Goal: Task Accomplishment & Management: Manage account settings

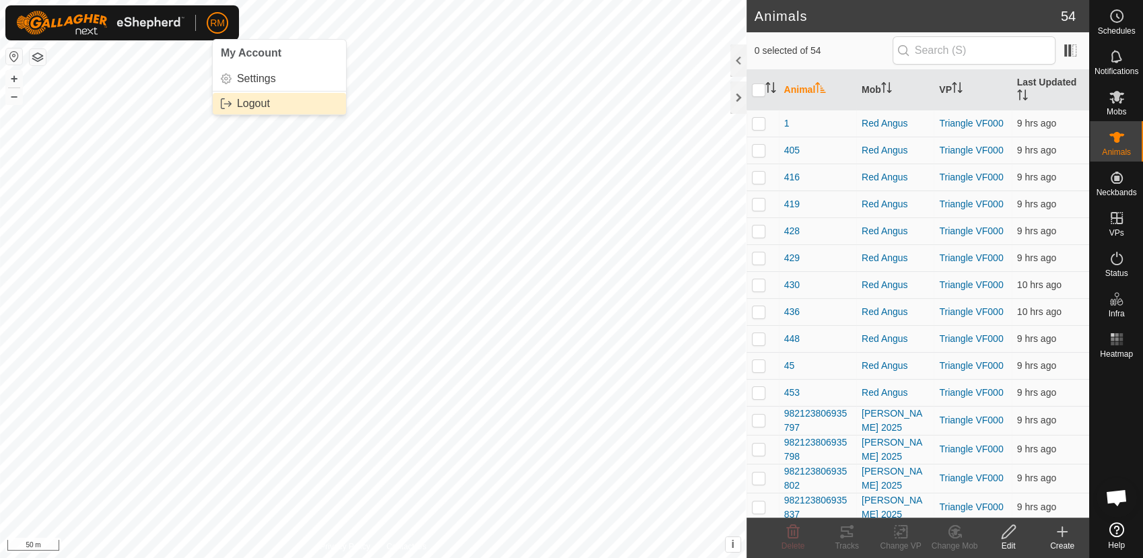
click at [248, 100] on link "Logout" at bounding box center [279, 104] width 133 height 22
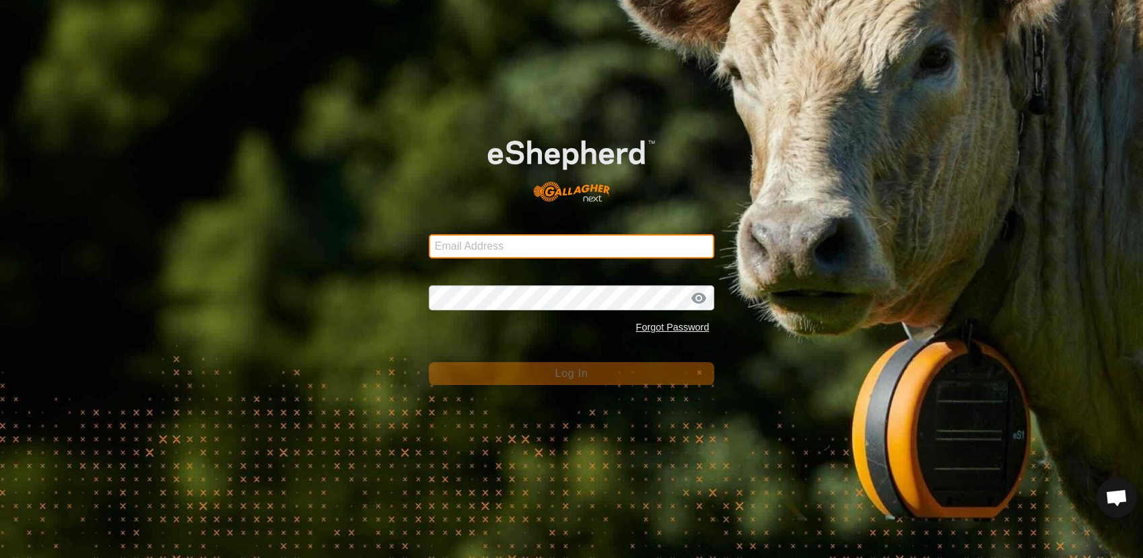
type input "[EMAIL_ADDRESS][DOMAIN_NAME]"
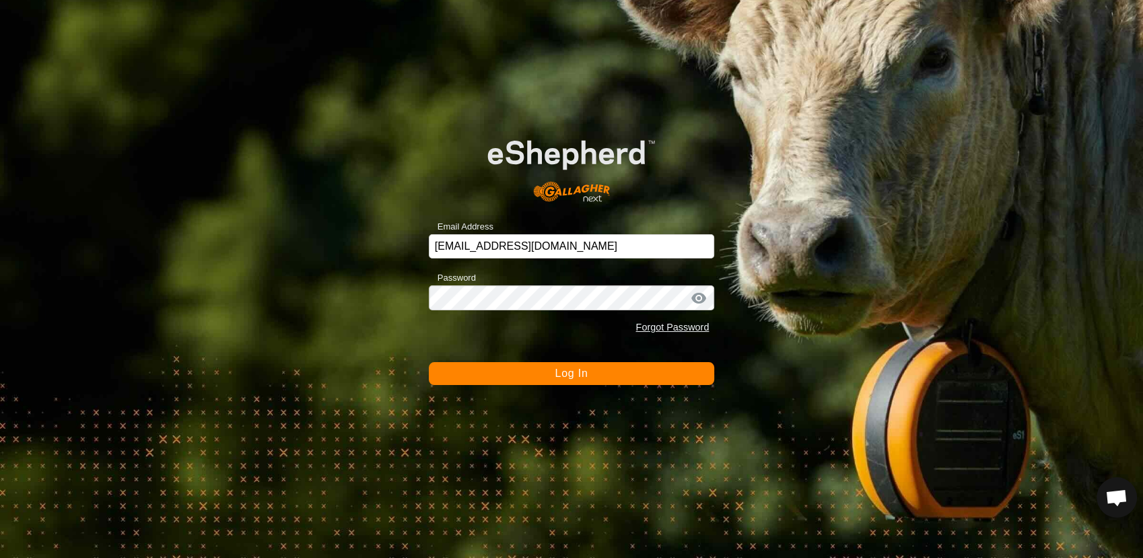
click at [527, 378] on button "Log In" at bounding box center [572, 373] width 286 height 23
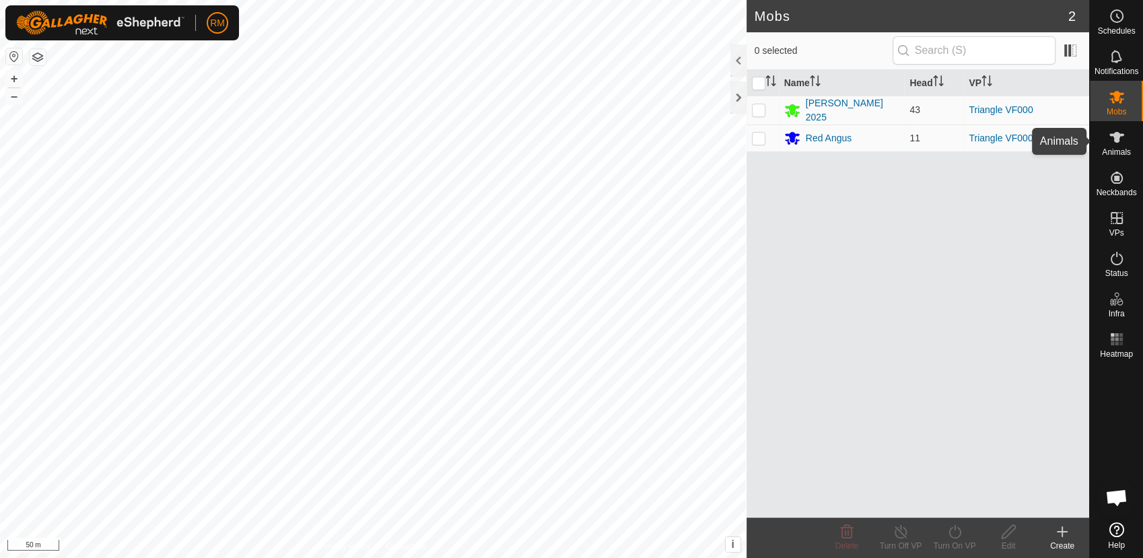
click at [1119, 145] on es-animals-svg-icon at bounding box center [1116, 138] width 24 height 22
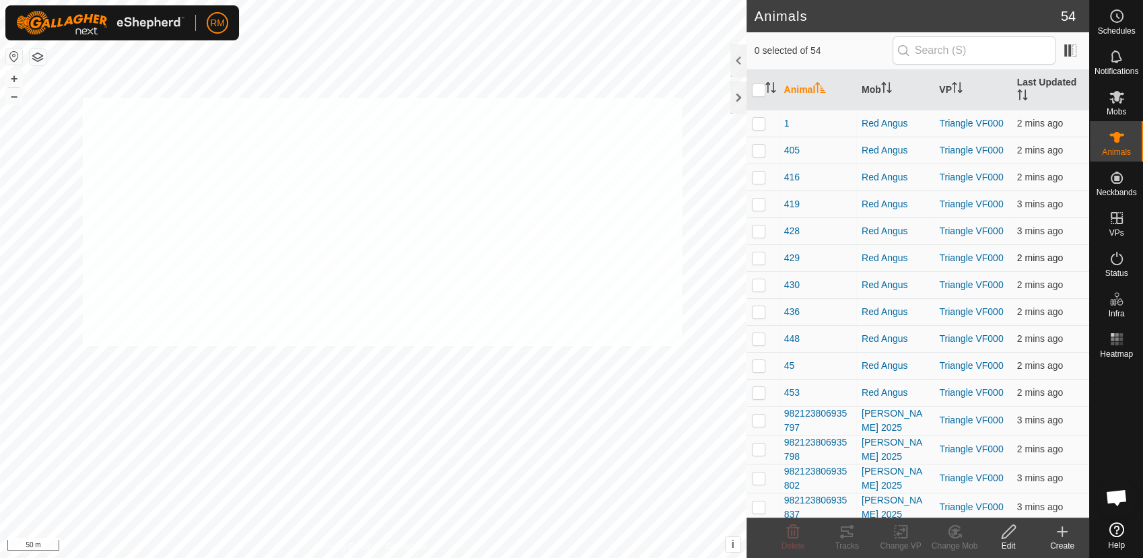
checkbox input "true"
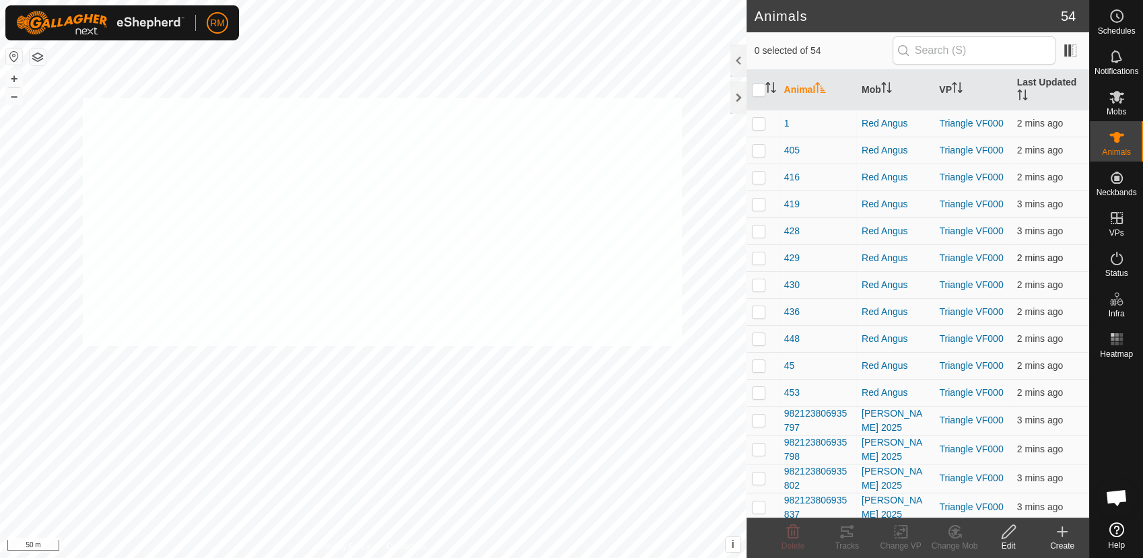
checkbox input "true"
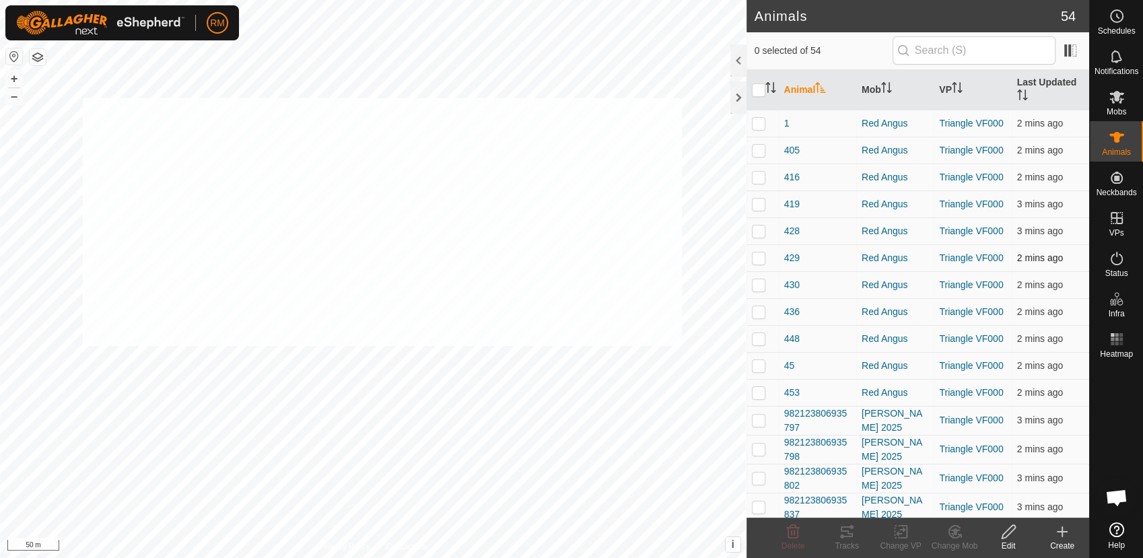
checkbox input "true"
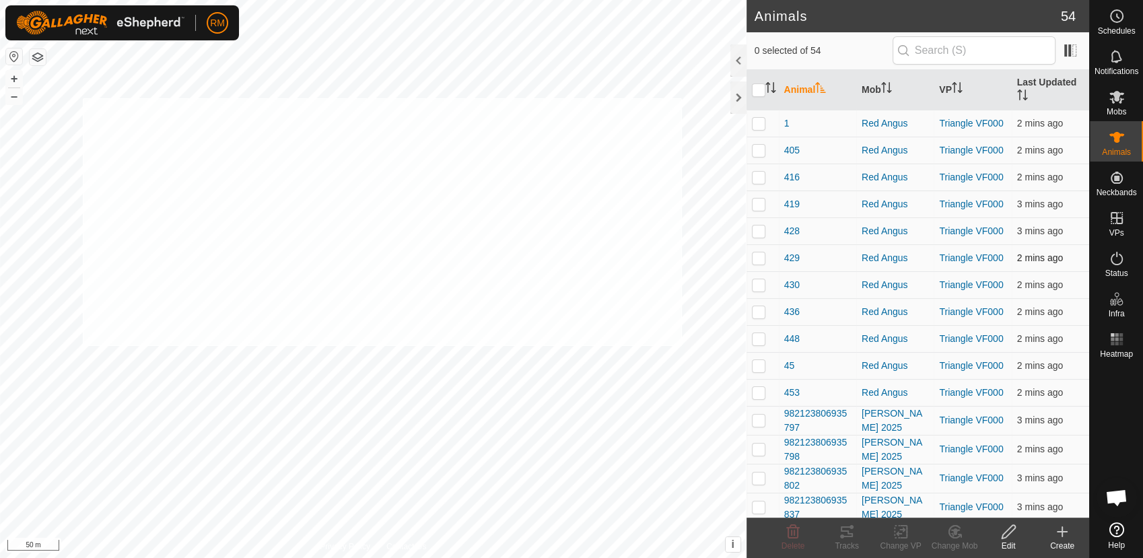
checkbox input "true"
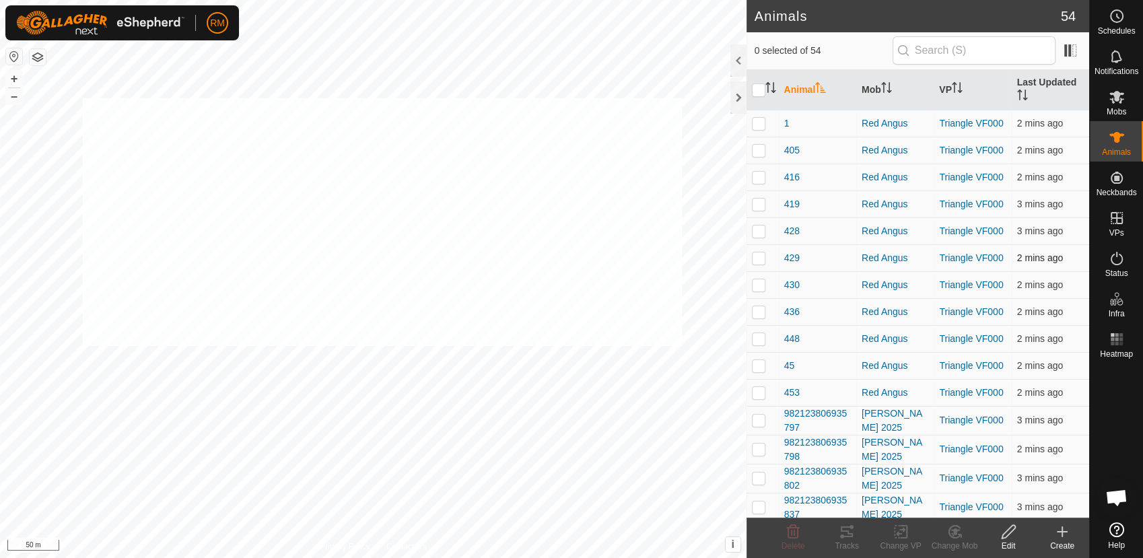
checkbox input "true"
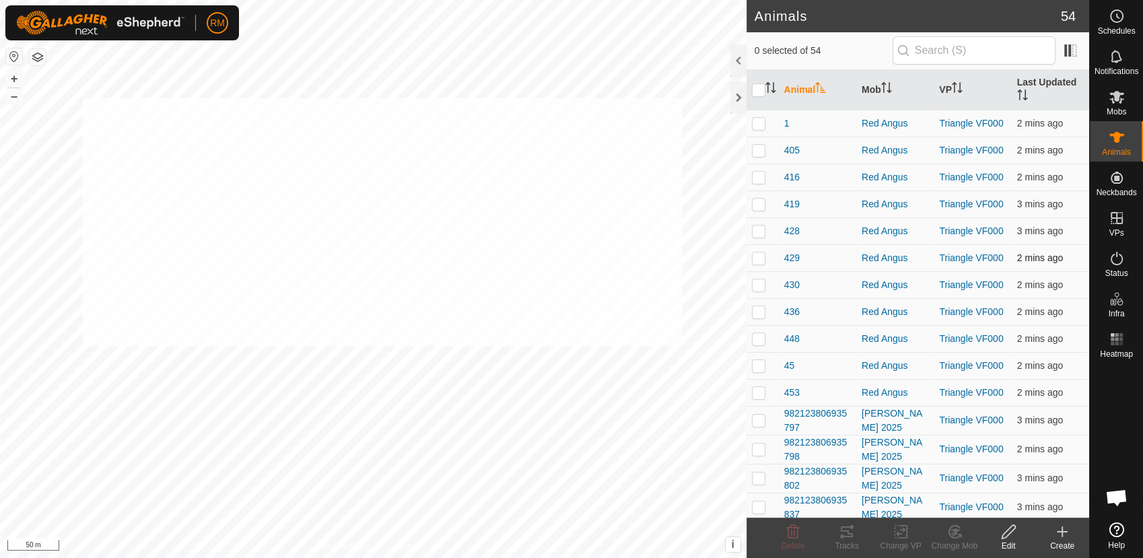
checkbox input "true"
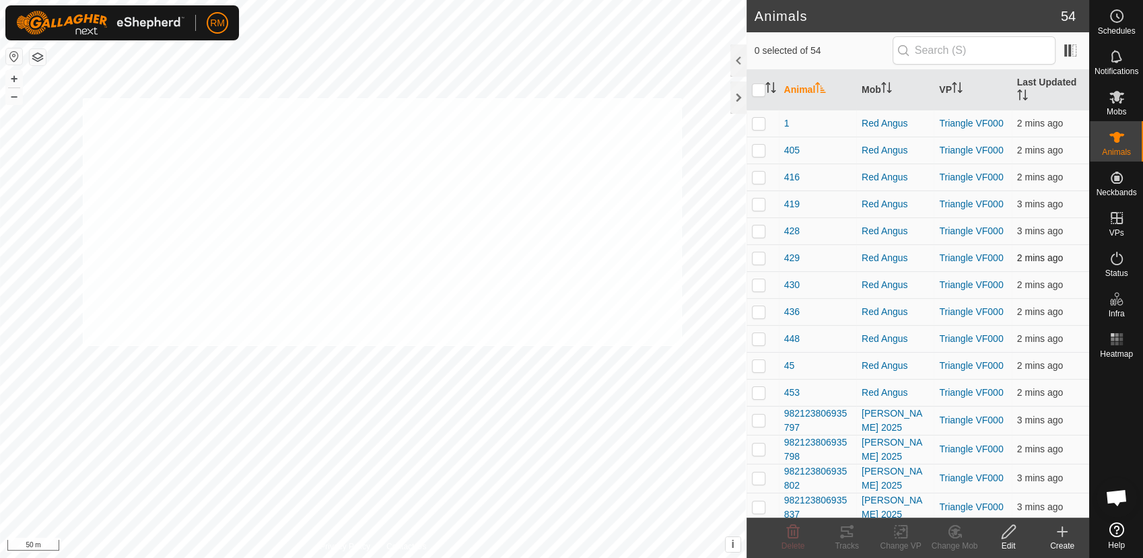
checkbox input "true"
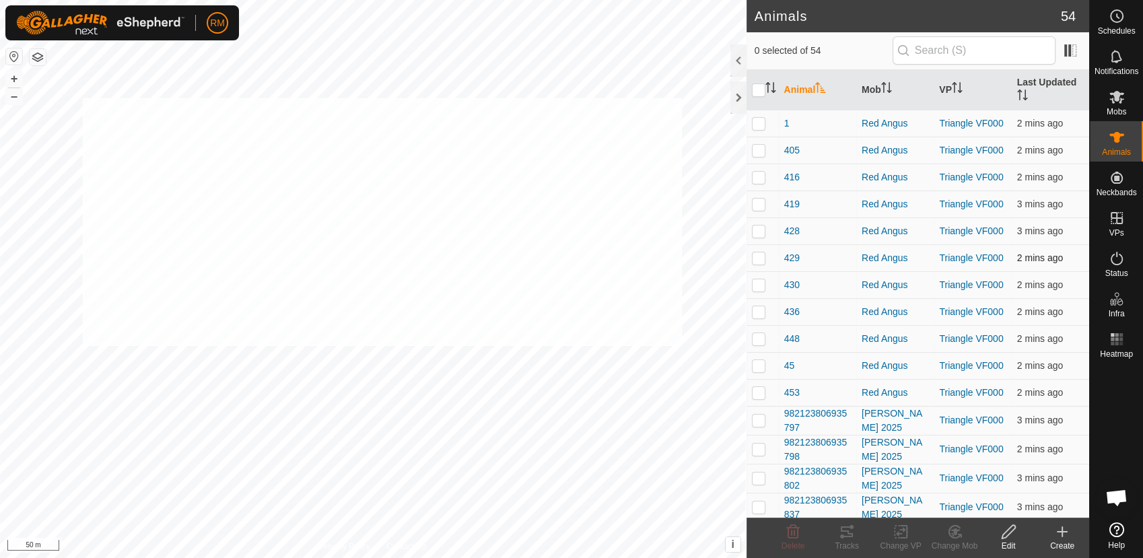
checkbox input "true"
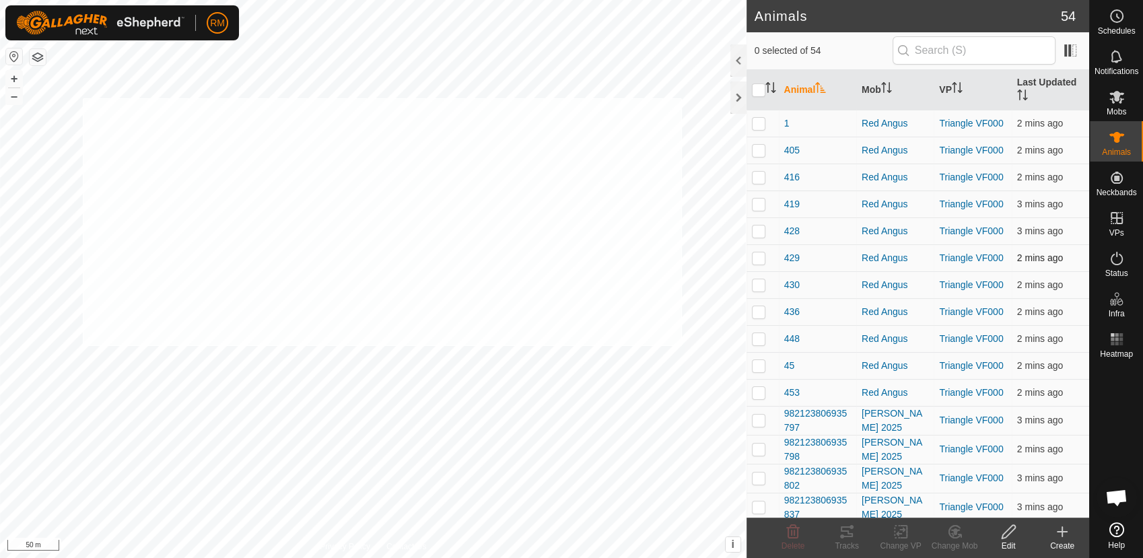
checkbox input "true"
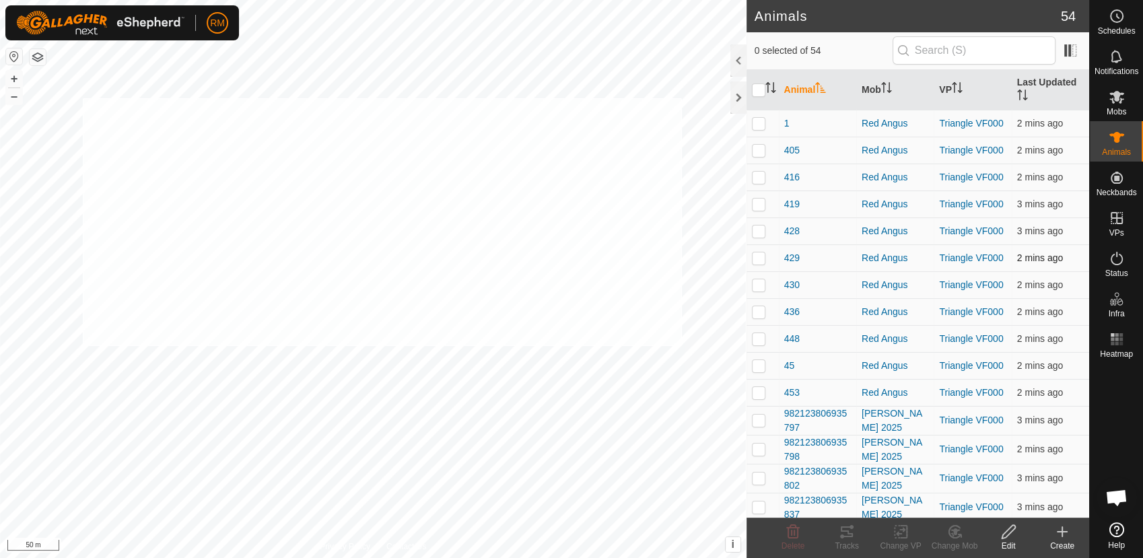
checkbox input "true"
